Goal: Task Accomplishment & Management: Manage account settings

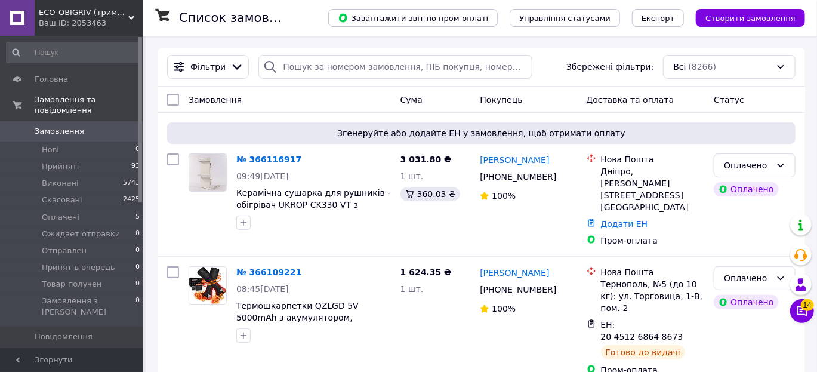
click at [97, 351] on span "Товари та послуги" at bounding box center [73, 356] width 76 height 11
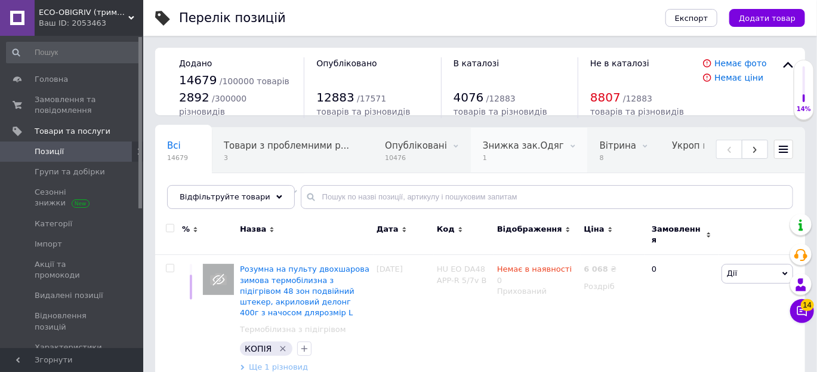
click at [489, 156] on span "1" at bounding box center [523, 157] width 81 height 9
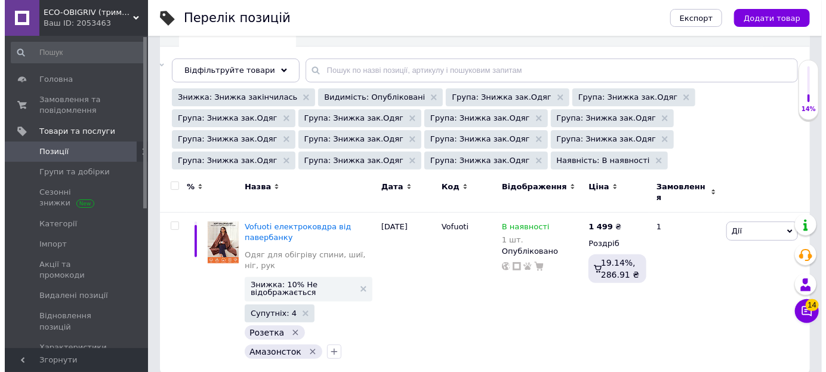
scroll to position [132, 0]
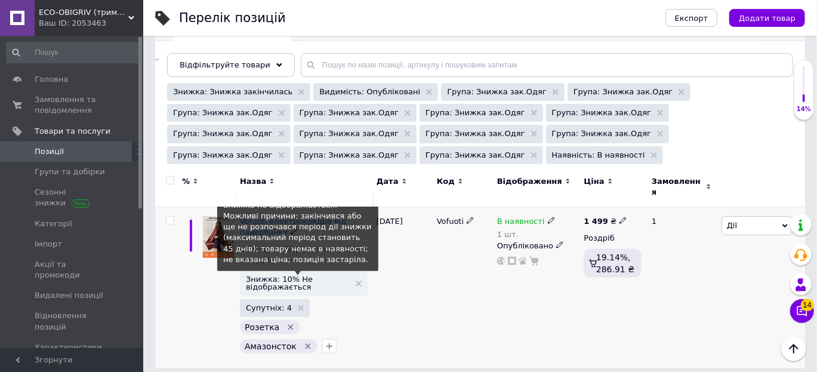
click at [310, 275] on span "Знижка: 10% Не відображається" at bounding box center [298, 283] width 104 height 16
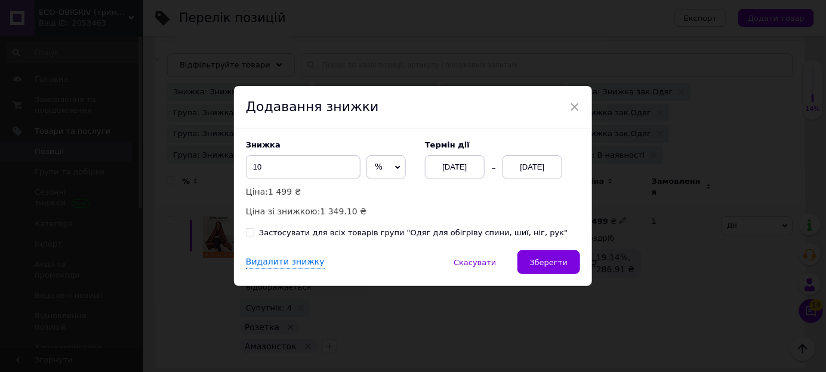
click at [524, 168] on div "[DATE]" at bounding box center [532, 167] width 60 height 24
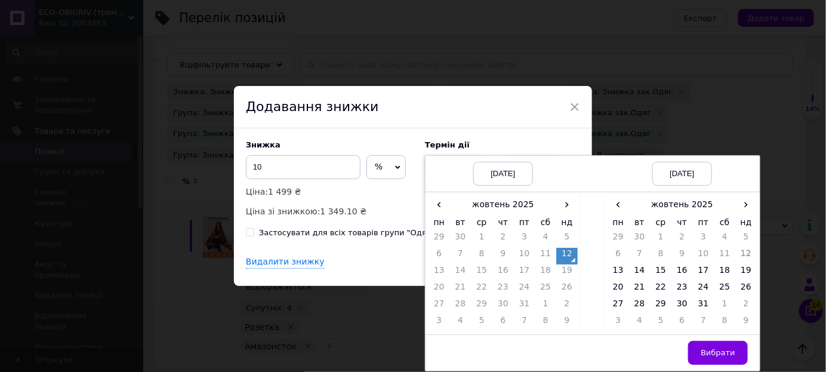
click at [740, 262] on td "12" at bounding box center [745, 256] width 21 height 17
click at [742, 266] on td "19" at bounding box center [745, 272] width 21 height 17
click at [705, 351] on span "Вибрати" at bounding box center [717, 352] width 35 height 9
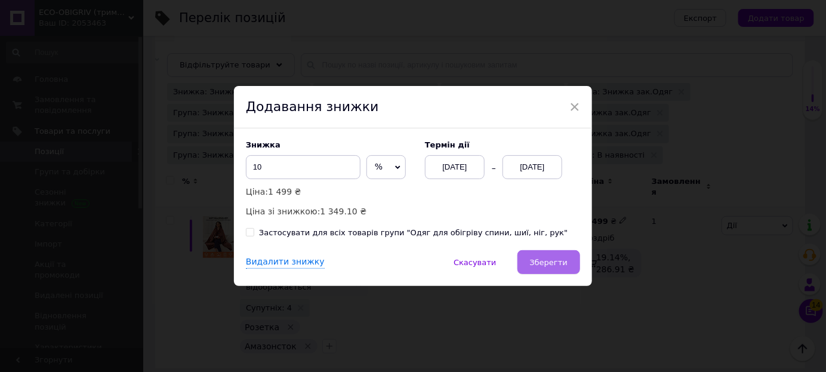
click at [543, 258] on span "Зберегти" at bounding box center [549, 262] width 38 height 9
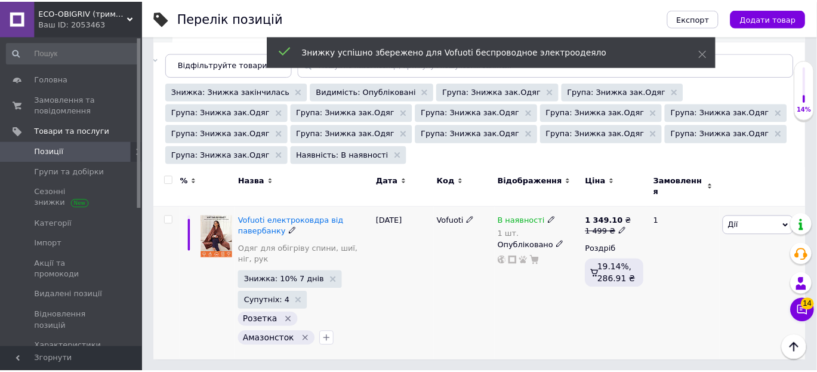
scroll to position [115, 0]
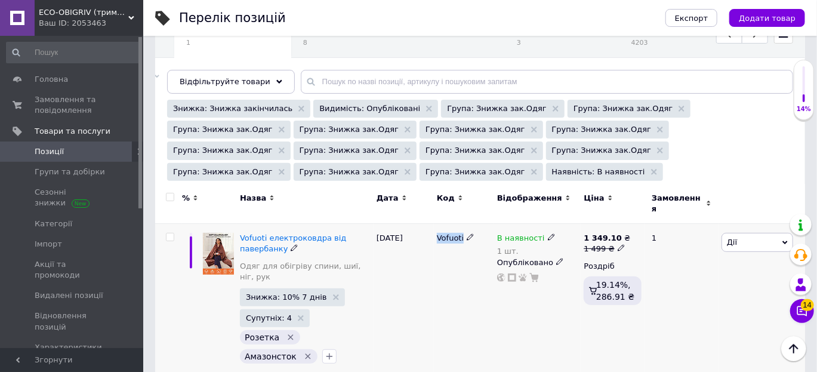
drag, startPoint x: 437, startPoint y: 229, endPoint x: 474, endPoint y: 240, distance: 38.5
click at [474, 240] on div "Vofuoti" at bounding box center [464, 301] width 60 height 155
copy div "Vofuoti"
click at [82, 154] on span "Позиції" at bounding box center [73, 151] width 76 height 11
click at [75, 145] on link "Позиції" at bounding box center [73, 151] width 147 height 20
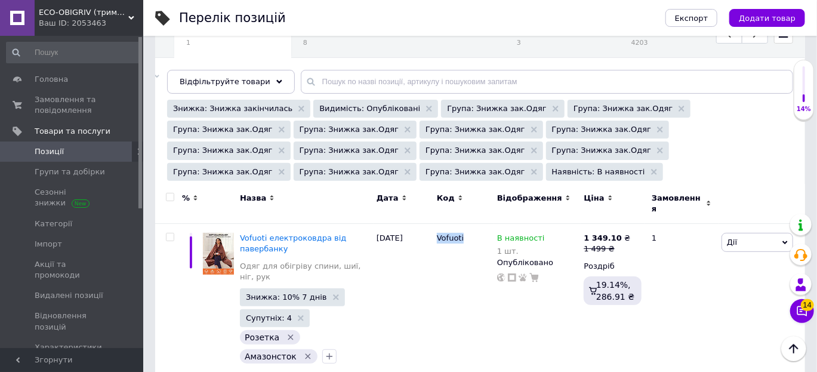
click at [49, 150] on span "Позиції" at bounding box center [49, 151] width 29 height 11
click at [57, 168] on span "Групи та добірки" at bounding box center [70, 171] width 70 height 11
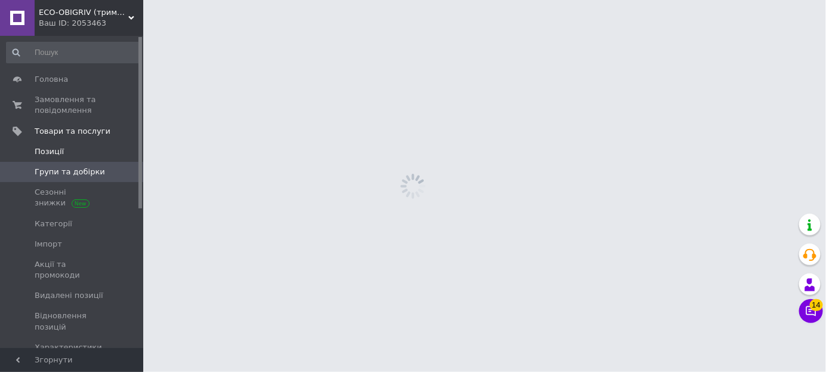
click at [55, 151] on span "Позиції" at bounding box center [49, 151] width 29 height 11
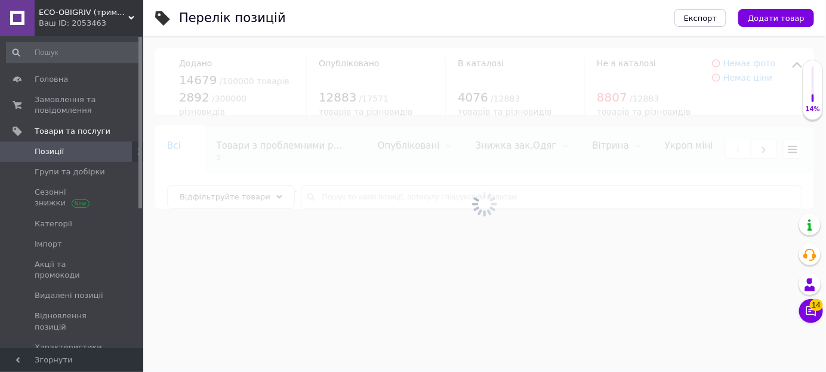
click at [55, 152] on span "Позиції" at bounding box center [49, 151] width 29 height 11
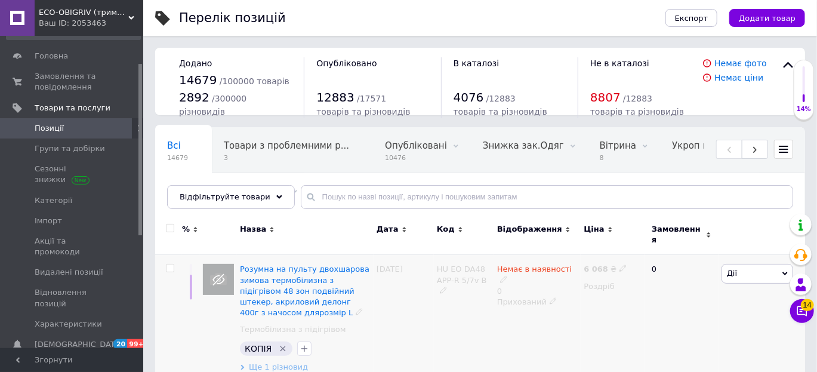
scroll to position [70, 0]
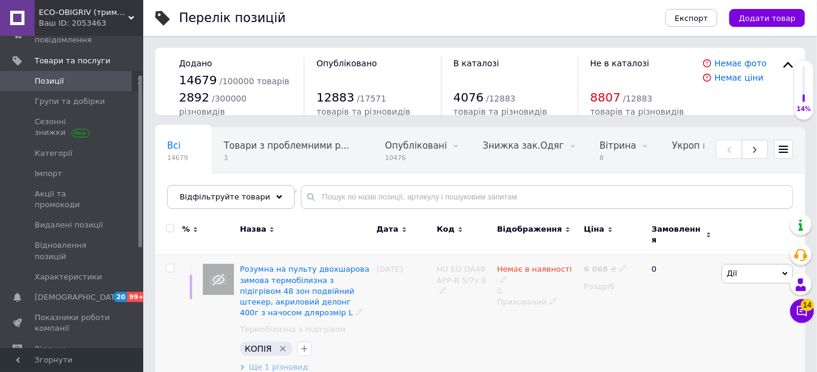
click at [438, 319] on div "HU EO DA48 APP-R 5/7v B" at bounding box center [464, 318] width 60 height 127
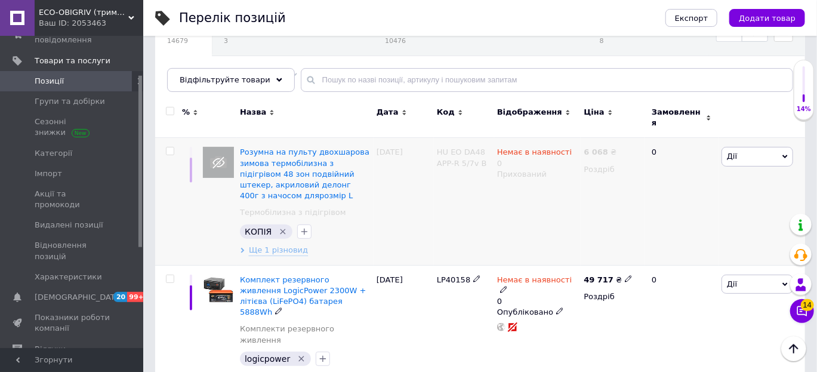
scroll to position [118, 0]
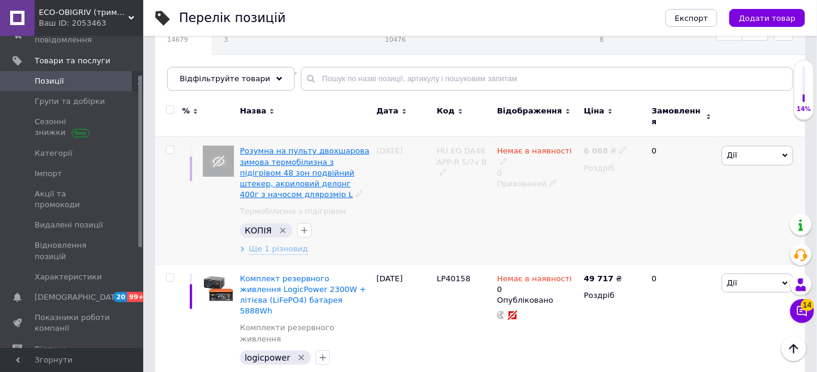
click at [315, 171] on span "Розумна на пульту двохшарова зимова термобілизна з підігрівом 48 зон подвійний …" at bounding box center [304, 172] width 129 height 52
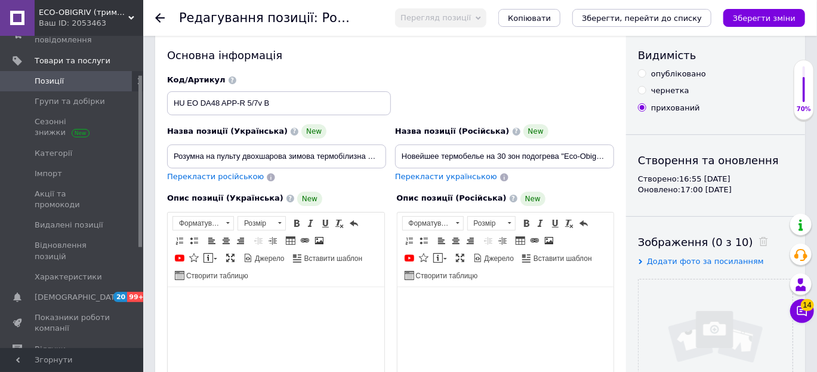
scroll to position [343, 0]
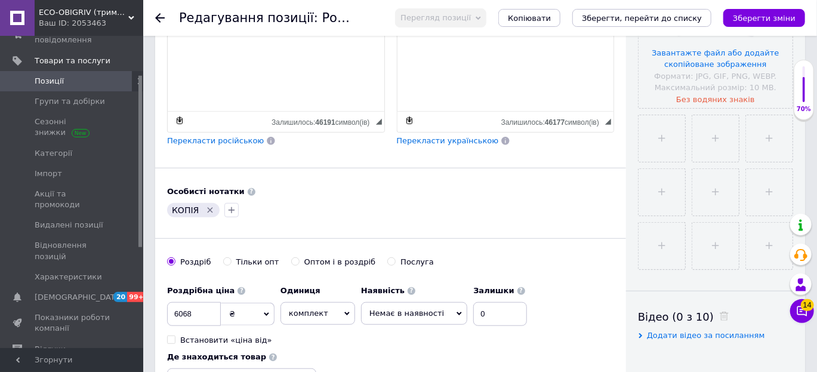
click at [394, 200] on div "КОПІЯ" at bounding box center [391, 209] width 452 height 19
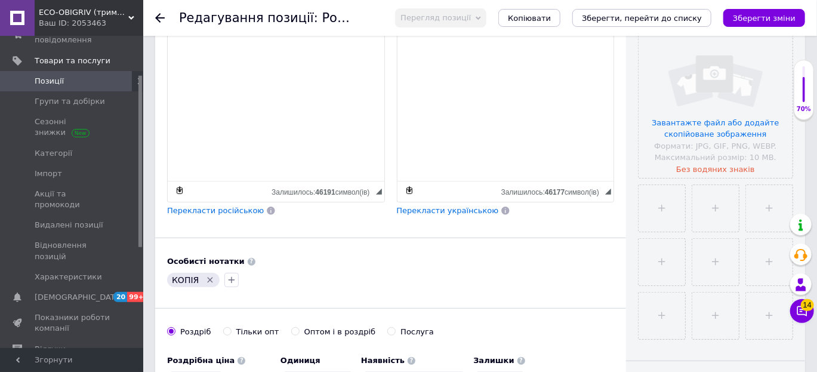
scroll to position [272, 0]
drag, startPoint x: 379, startPoint y: 180, endPoint x: 347, endPoint y: 215, distance: 48.6
click at [347, 215] on div "Опис позиції (Українська) New Новинка 2025! Розумна на пульту двохшарова зимова…" at bounding box center [276, 77] width 230 height 292
click at [385, 157] on div "Опис позиції (Українська) New Новинка 2025! Розумна на пульту двохшарова зимова…" at bounding box center [276, 77] width 230 height 292
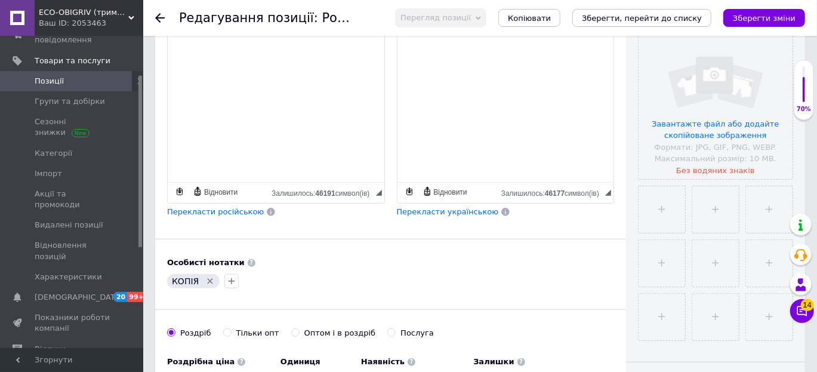
click at [386, 264] on div "Особисті нотатки" at bounding box center [390, 262] width 447 height 11
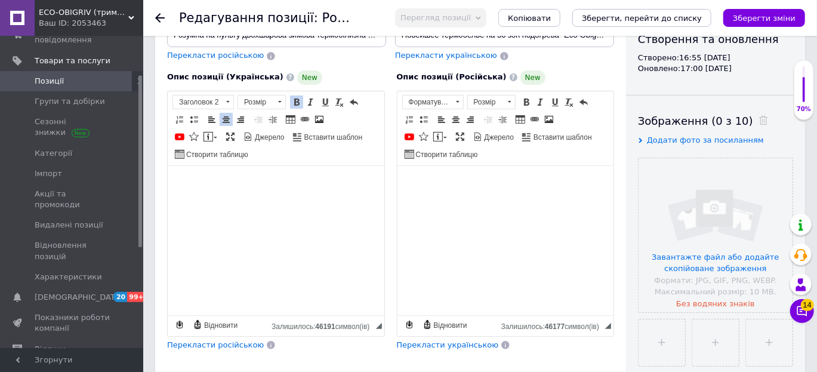
scroll to position [130, 0]
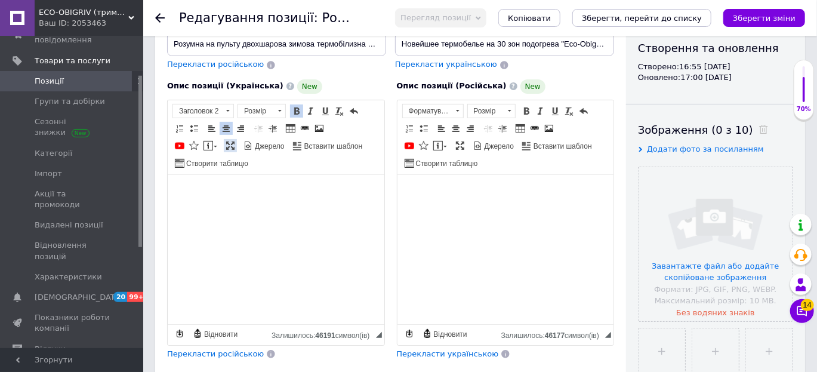
click at [226, 145] on span at bounding box center [231, 146] width 10 height 10
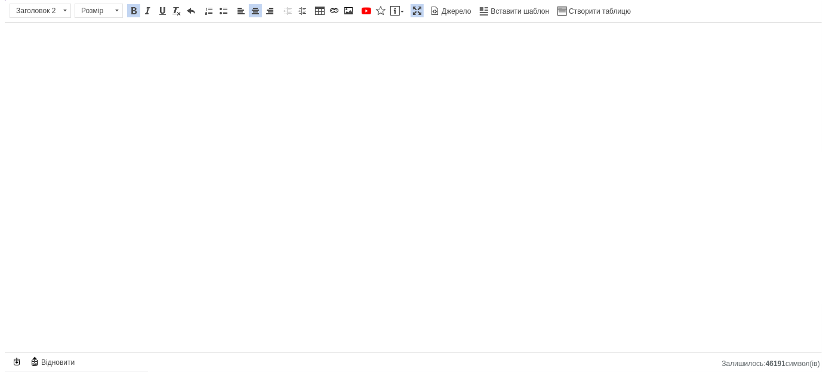
scroll to position [0, 0]
click at [407, 7] on span at bounding box center [412, 11] width 10 height 10
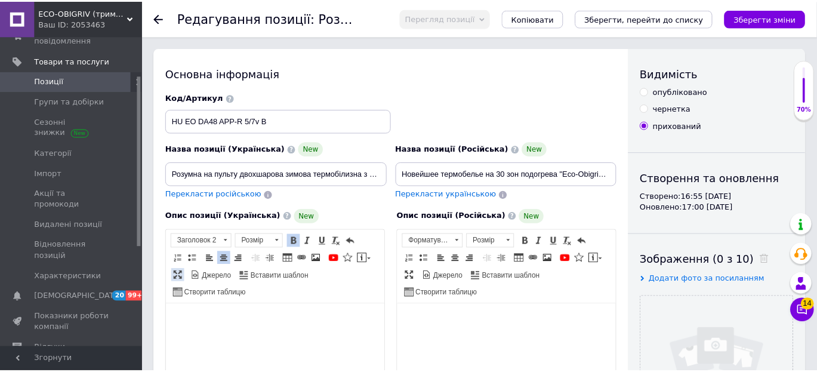
scroll to position [130, 0]
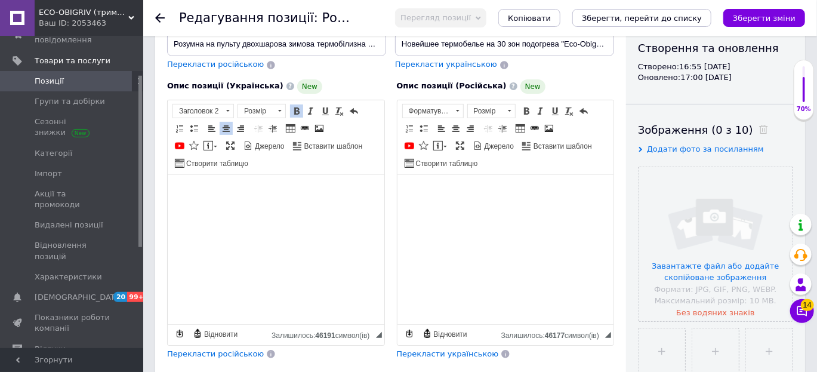
click at [66, 86] on link "Позиції" at bounding box center [73, 81] width 147 height 20
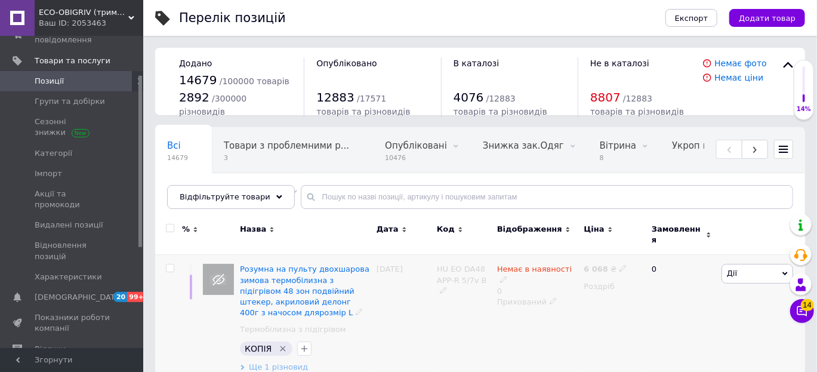
click at [475, 331] on div "HU EO DA48 APP-R 5/7v B" at bounding box center [464, 318] width 60 height 127
click at [86, 58] on span "Товари та послуги" at bounding box center [73, 60] width 76 height 11
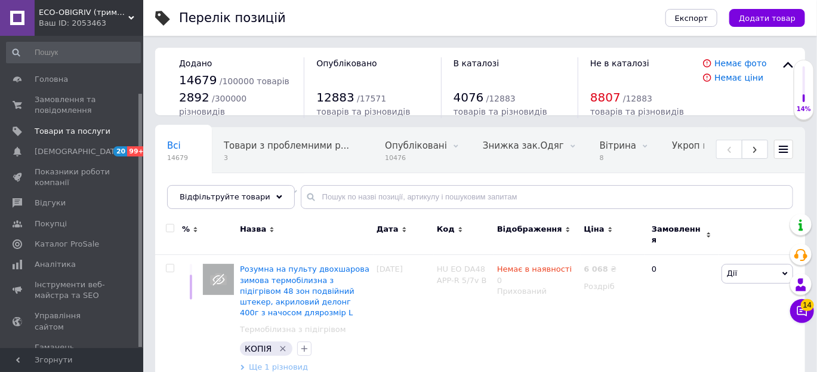
click at [140, 46] on div at bounding box center [140, 192] width 4 height 310
click at [80, 103] on span "Замовлення та повідомлення" at bounding box center [73, 104] width 76 height 21
